Goal: Information Seeking & Learning: Check status

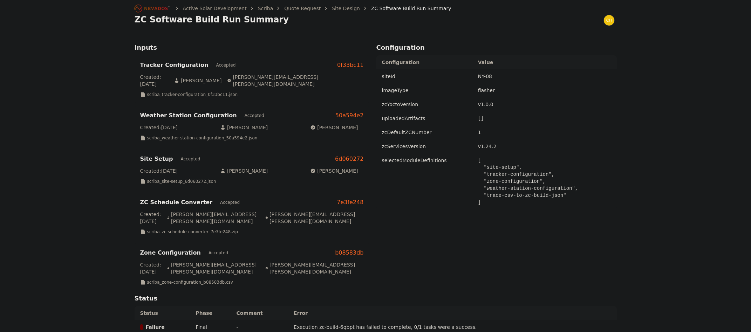
click at [110, 116] on div "Active Solar Development Scriba Quote Request Site Design ZC Software Build Run…" at bounding box center [375, 294] width 751 height 589
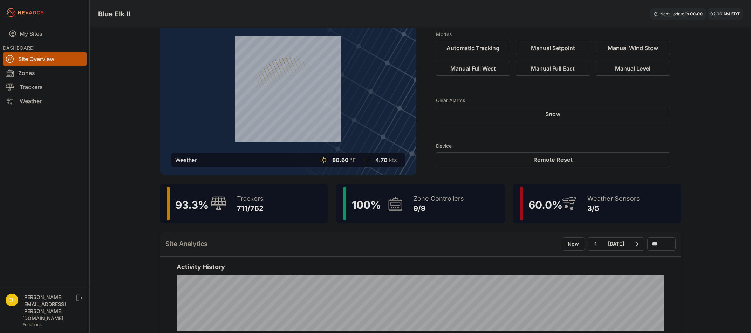
scroll to position [35, 0]
click at [390, 205] on icon at bounding box center [395, 203] width 17 height 16
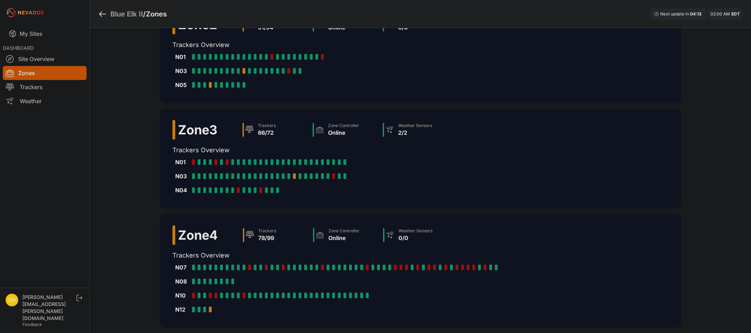
scroll to position [240, 0]
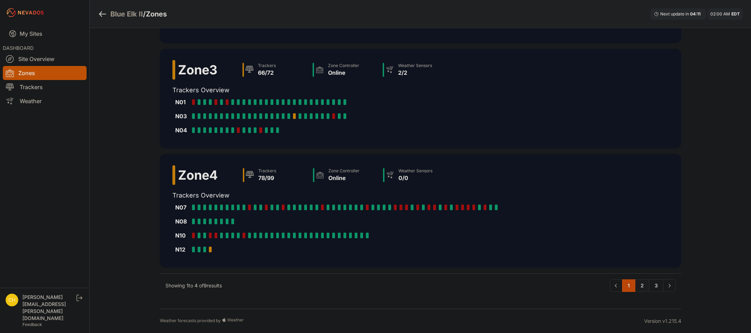
click at [639, 285] on link "2" at bounding box center [642, 285] width 14 height 13
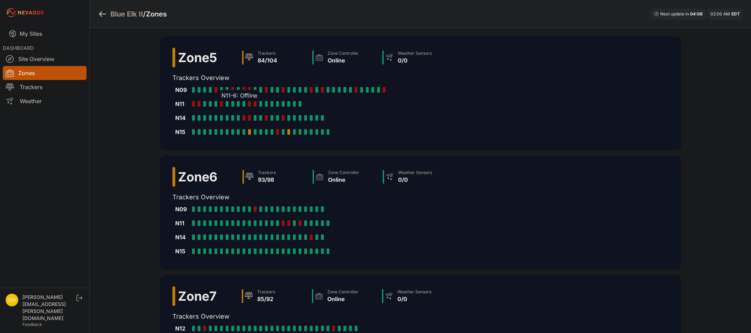
click at [220, 104] on div at bounding box center [221, 104] width 3 height 6
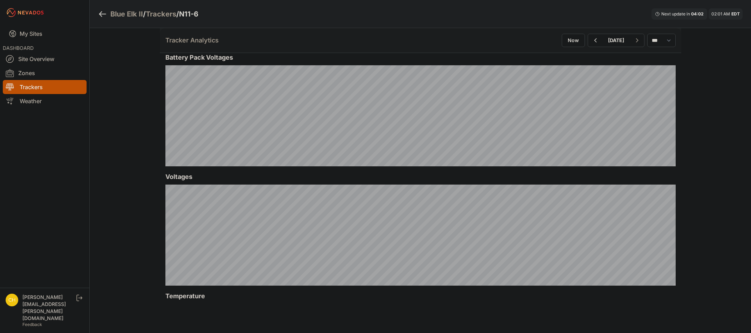
scroll to position [415, 0]
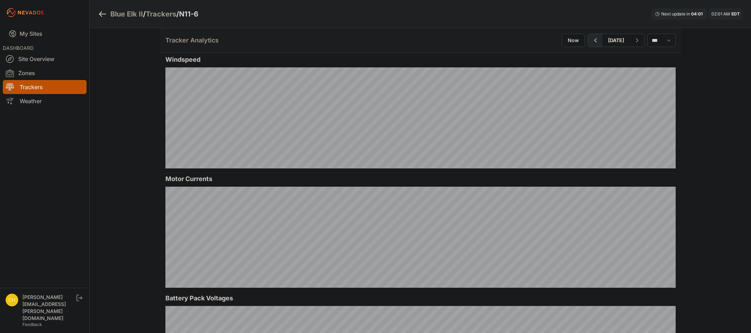
click at [591, 42] on icon "button" at bounding box center [595, 40] width 9 height 8
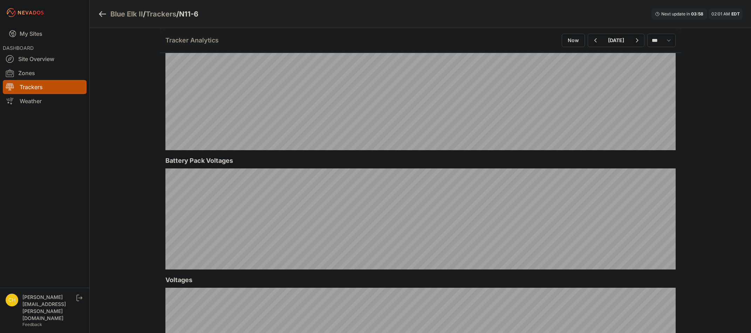
scroll to position [561, 0]
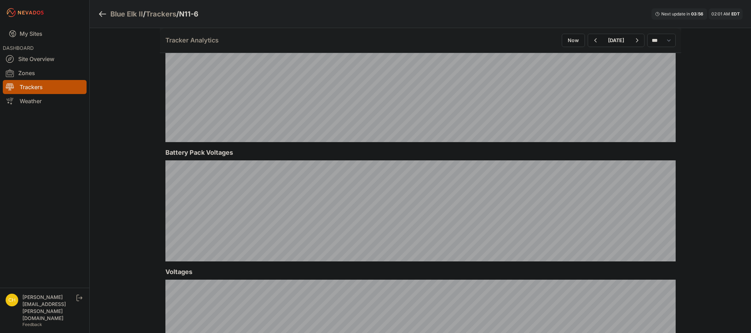
click at [48, 83] on link "Trackers" at bounding box center [45, 87] width 84 height 14
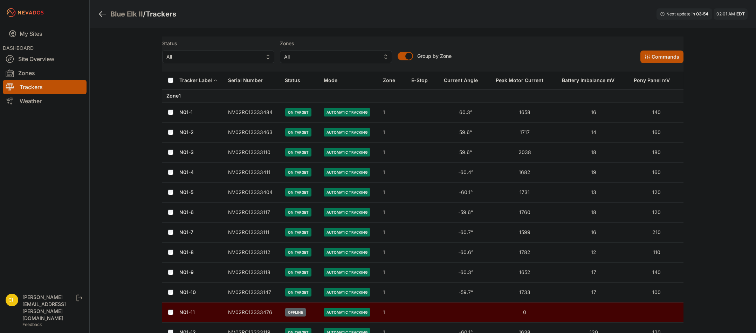
click at [245, 60] on span "All" at bounding box center [213, 57] width 94 height 8
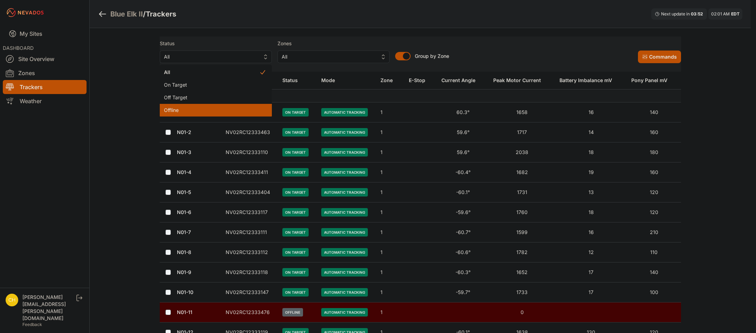
click at [210, 112] on span "Offline" at bounding box center [211, 110] width 95 height 7
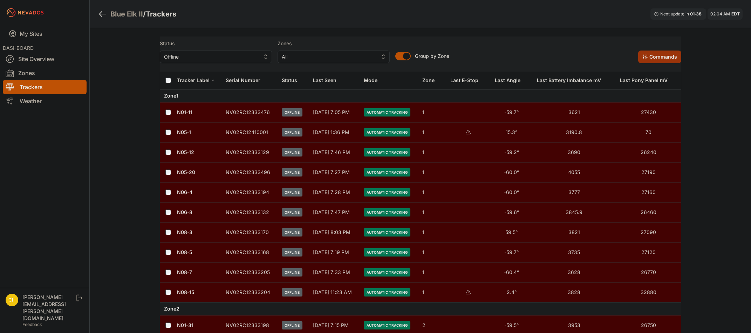
click at [645, 56] on icon at bounding box center [645, 57] width 6 height 6
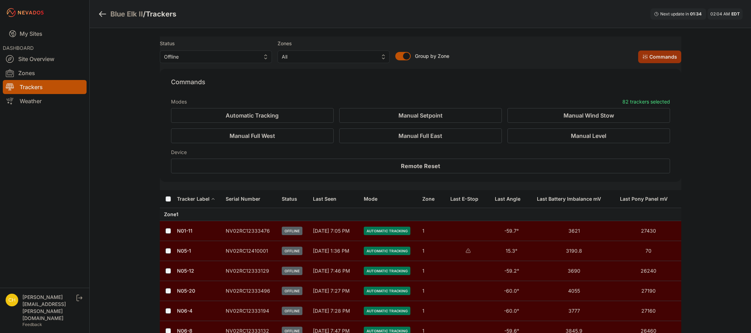
click at [648, 55] on icon at bounding box center [645, 57] width 6 height 6
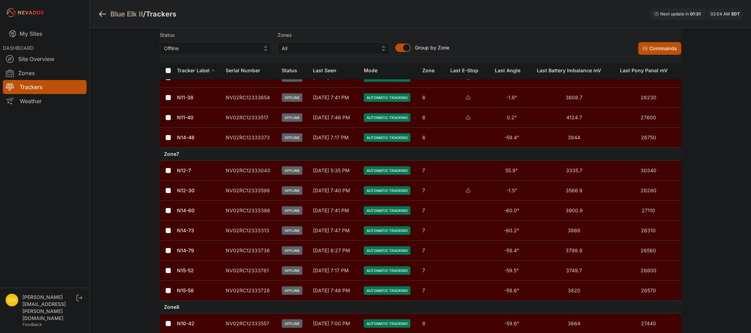
scroll to position [1332, 0]
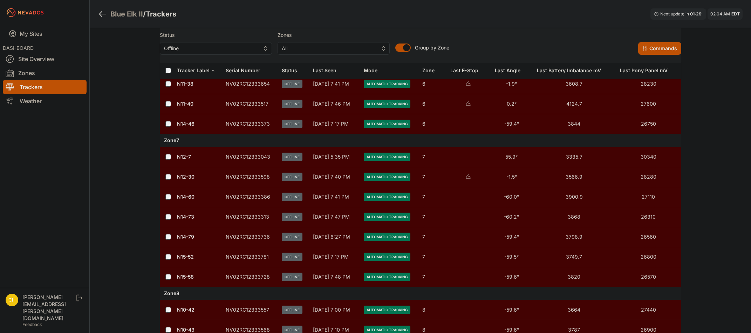
click at [239, 237] on td "NV02RC12333736" at bounding box center [249, 237] width 56 height 20
click at [186, 236] on link "N14-79" at bounding box center [185, 236] width 17 height 6
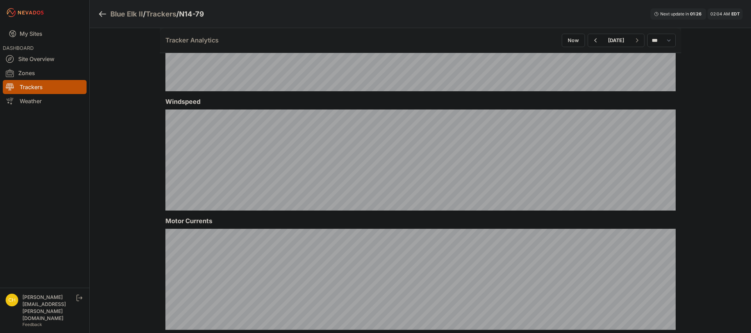
scroll to position [385, 0]
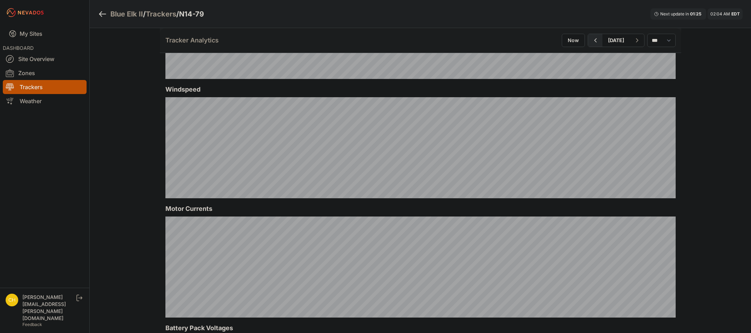
click at [591, 43] on icon "button" at bounding box center [595, 40] width 9 height 8
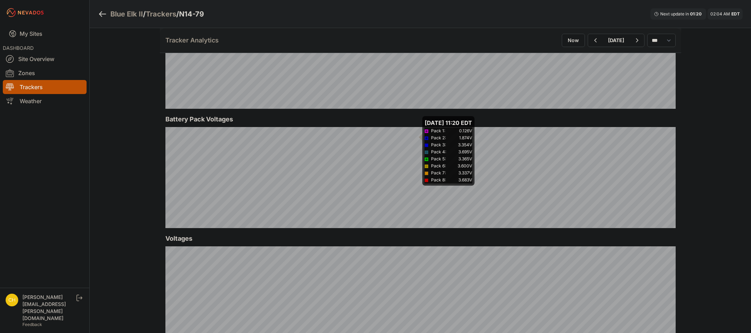
scroll to position [596, 0]
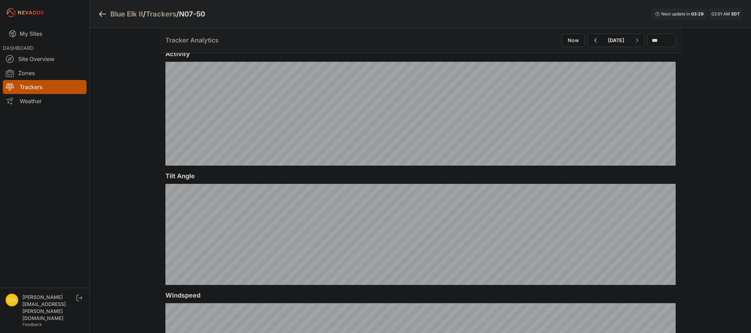
scroll to position [210, 0]
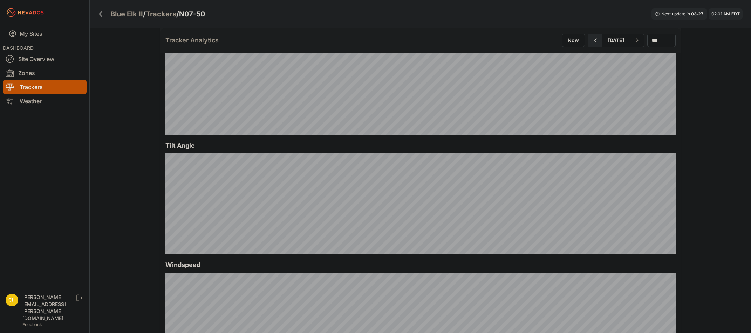
click at [588, 46] on button "button" at bounding box center [595, 40] width 14 height 13
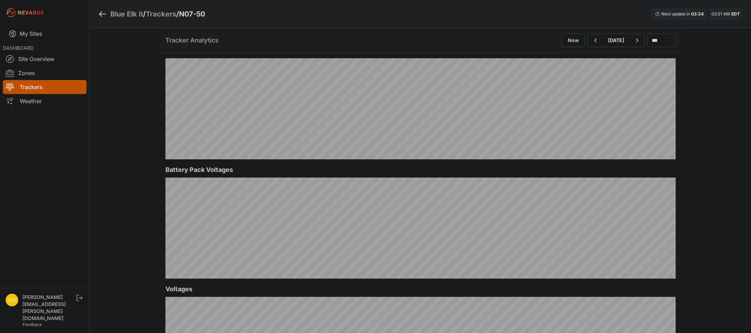
scroll to position [561, 0]
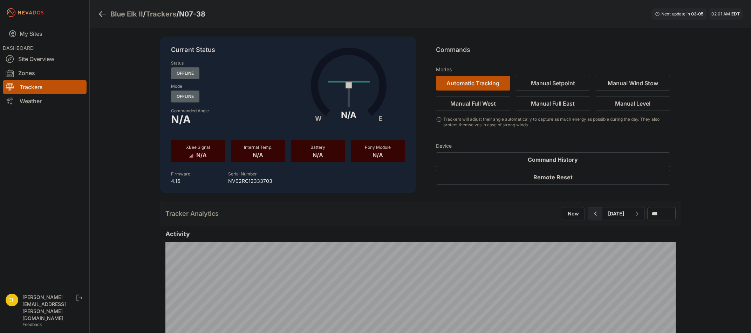
click at [594, 215] on icon "button" at bounding box center [595, 213] width 2 height 4
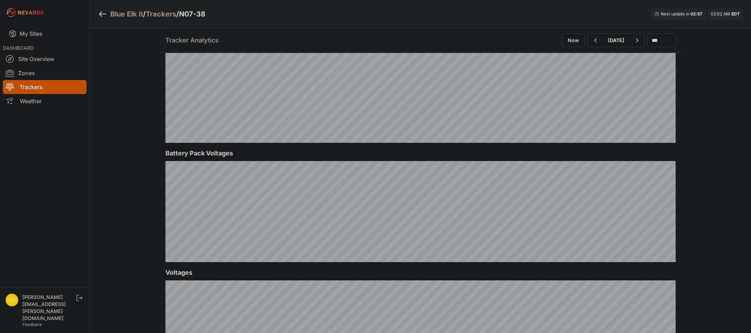
scroll to position [561, 0]
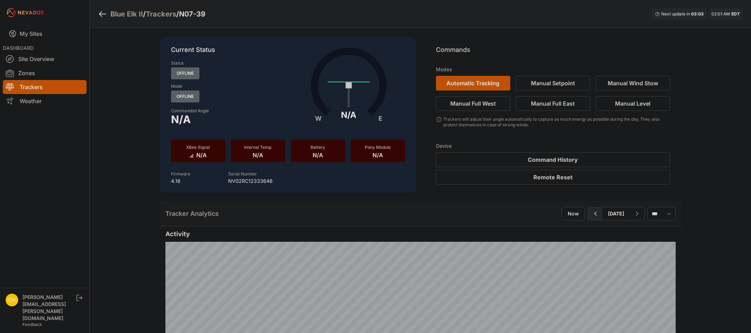
click at [588, 212] on button "button" at bounding box center [595, 213] width 14 height 13
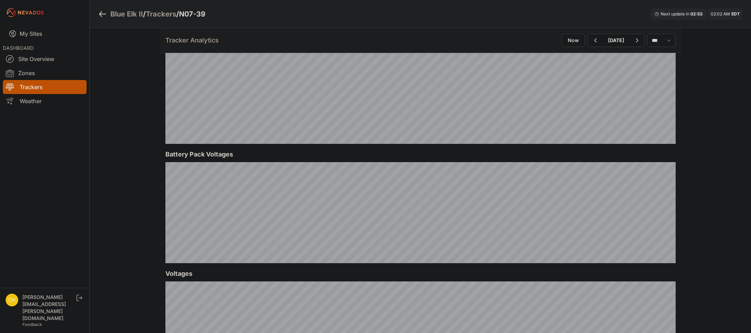
scroll to position [561, 0]
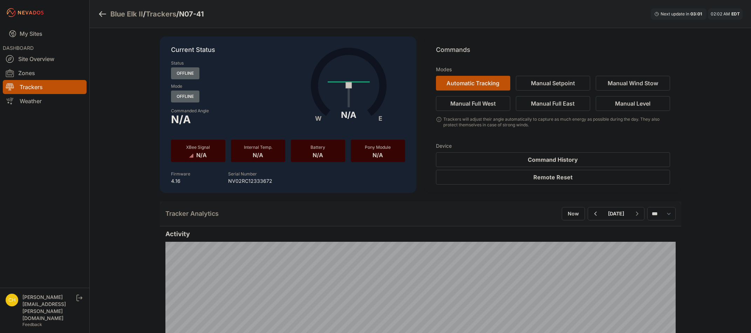
click at [588, 212] on div "[DATE]" at bounding box center [616, 213] width 57 height 13
click at [591, 212] on icon "button" at bounding box center [595, 213] width 9 height 8
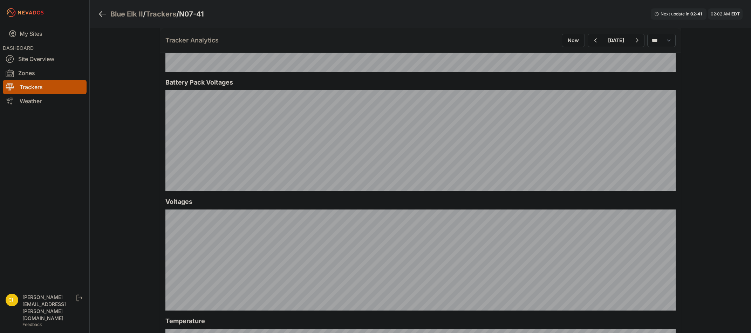
scroll to position [591, 0]
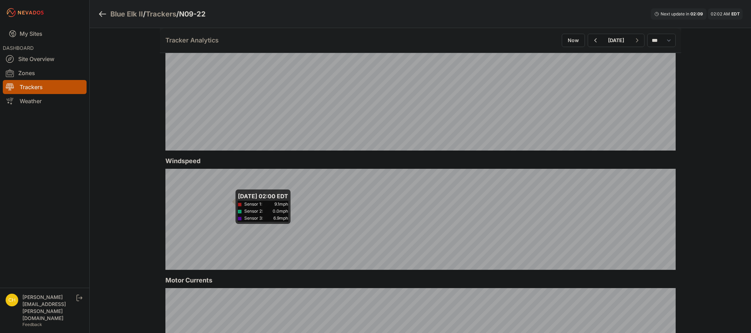
scroll to position [315, 0]
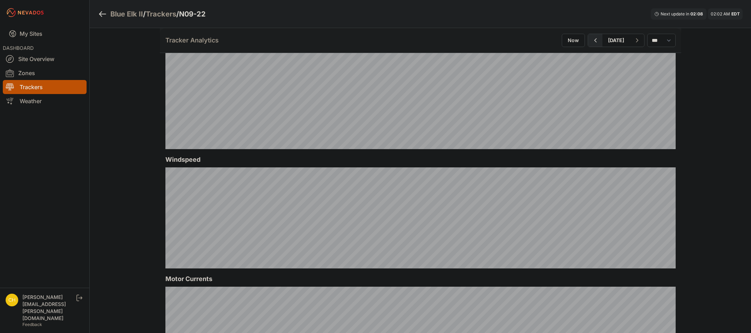
click at [588, 34] on button "button" at bounding box center [595, 40] width 14 height 13
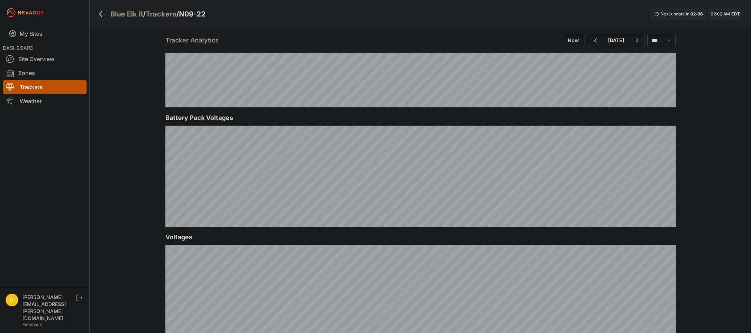
scroll to position [596, 0]
